Goal: Share content: Share content

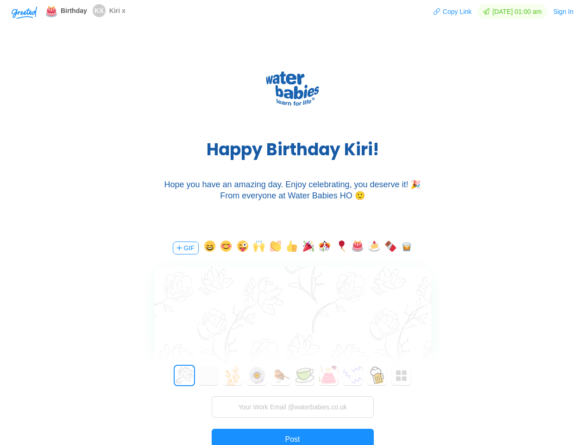
click at [292, 222] on div "H a p p y B i r t h d a y K i r i ! Hope you have an amazing day. Enjoy celebra…" at bounding box center [292, 131] width 585 height 195
click at [24, 12] on img "button" at bounding box center [24, 12] width 25 height 13
click at [448, 12] on button "Copy Link" at bounding box center [452, 11] width 39 height 15
click at [564, 12] on button "Sign In" at bounding box center [563, 11] width 21 height 15
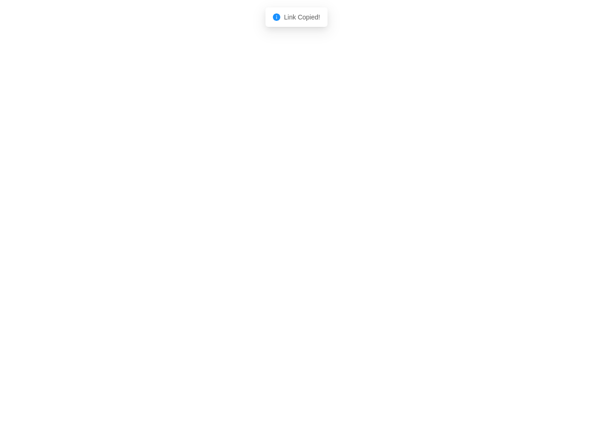
click at [185, 248] on body "Shadow: (click to exit) Link Copied!" at bounding box center [296, 222] width 593 height 445
click at [208, 248] on body "Shadow: (click to exit) Link Copied!" at bounding box center [296, 222] width 593 height 445
click at [225, 248] on body "Shadow: (click to exit) Link Copied!" at bounding box center [296, 222] width 593 height 445
click at [241, 248] on body "Shadow: (click to exit) Link Copied!" at bounding box center [296, 222] width 593 height 445
click at [258, 248] on body "Shadow: (click to exit) Link Copied!" at bounding box center [296, 222] width 593 height 445
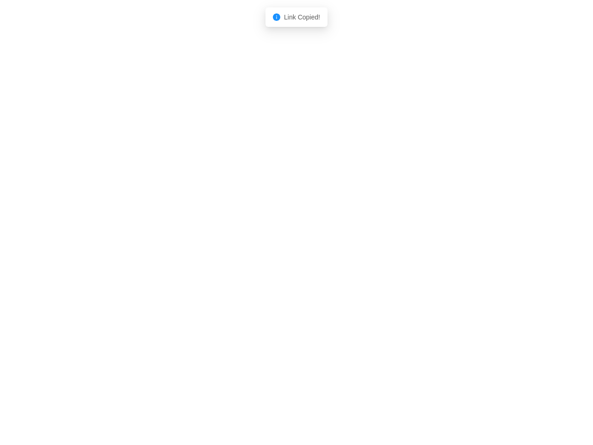
click at [274, 248] on body "Shadow: (click to exit) Link Copied!" at bounding box center [296, 222] width 593 height 445
